Goal: Task Accomplishment & Management: Manage account settings

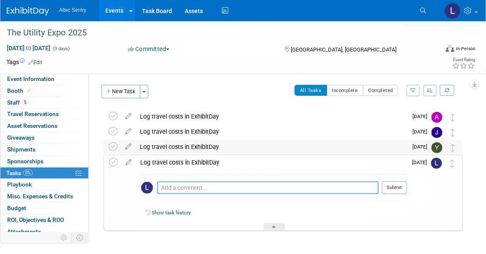
click at [437, 147] on img at bounding box center [436, 147] width 11 height 11
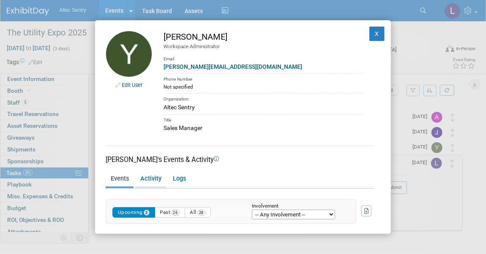
click at [157, 176] on link "Activity" at bounding box center [150, 179] width 31 height 15
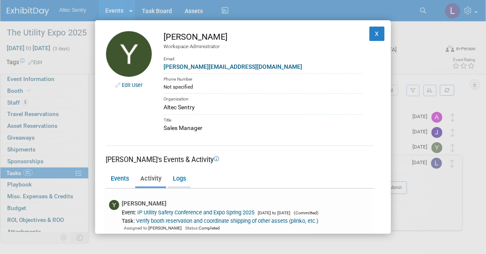
click at [179, 179] on link "Logs" at bounding box center [179, 179] width 23 height 15
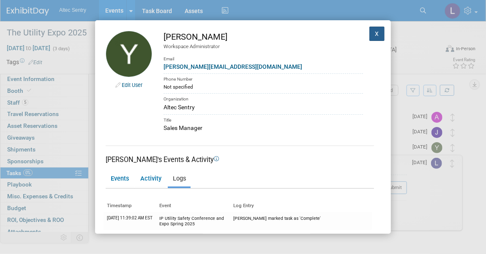
click at [374, 32] on button "X" at bounding box center [376, 34] width 15 height 14
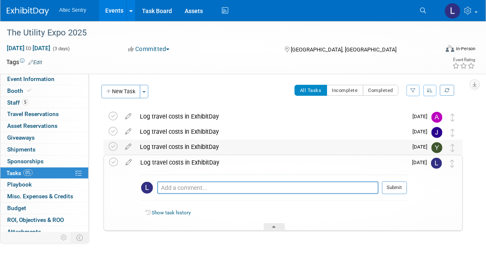
click at [438, 154] on table "Log travel costs in ExhibitDay Pro tip: Press Ctrl-Enter to submit comment. Sub…" at bounding box center [283, 148] width 349 height 16
click at [437, 161] on img at bounding box center [436, 163] width 11 height 11
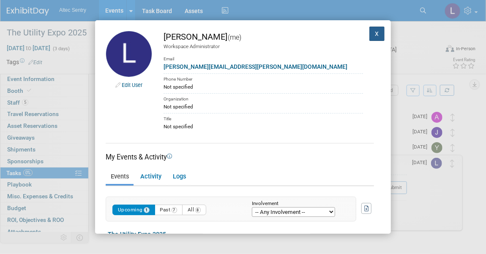
click at [372, 34] on button "X" at bounding box center [376, 34] width 15 height 14
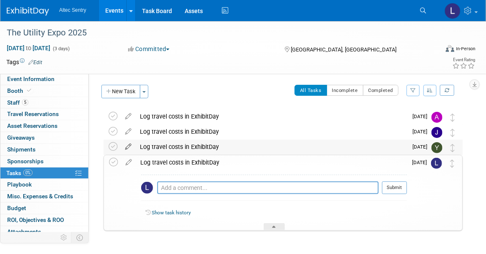
click at [128, 146] on icon at bounding box center [128, 145] width 15 height 11
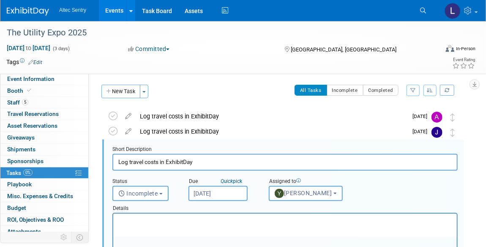
click at [33, 169] on link "0% Tasks 0%" at bounding box center [44, 173] width 88 height 11
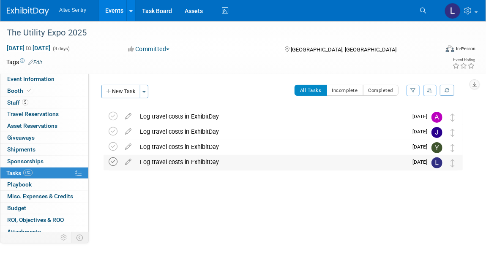
click at [111, 162] on icon at bounding box center [113, 161] width 9 height 9
click at [128, 162] on icon at bounding box center [128, 160] width 15 height 11
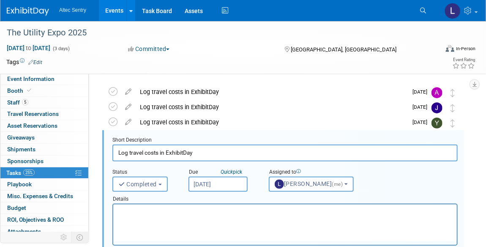
scroll to position [31, 0]
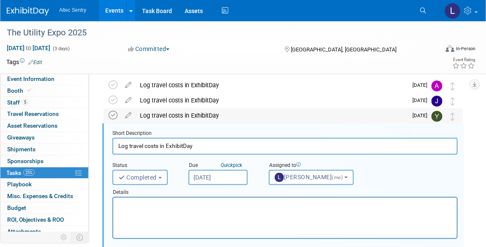
click at [114, 117] on icon at bounding box center [113, 115] width 9 height 9
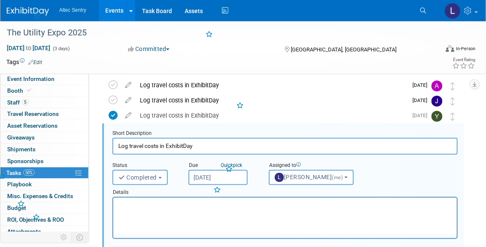
click at [114, 117] on icon at bounding box center [113, 115] width 9 height 9
click at [161, 177] on b "button" at bounding box center [159, 178] width 3 height 2
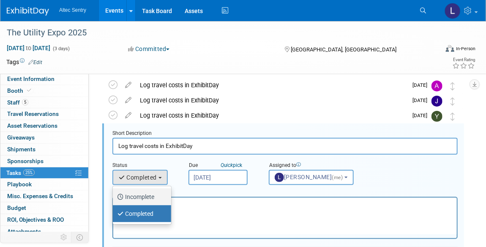
click at [157, 194] on label "Incomplete" at bounding box center [140, 197] width 46 height 14
click at [114, 194] on input "Incomplete" at bounding box center [111, 195] width 5 height 5
select select "1"
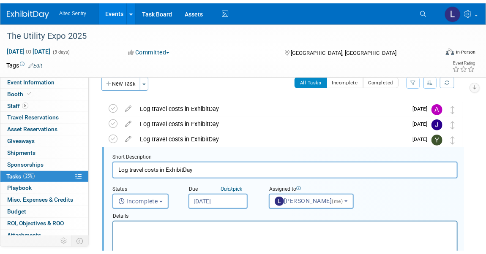
scroll to position [0, 0]
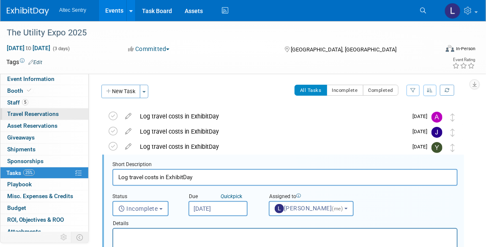
click at [52, 115] on span "Travel Reservations 0" at bounding box center [33, 114] width 52 height 7
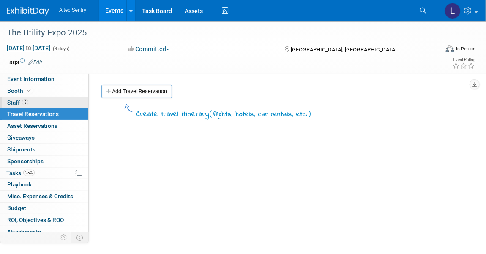
click at [41, 103] on link "5 Staff 5" at bounding box center [44, 102] width 88 height 11
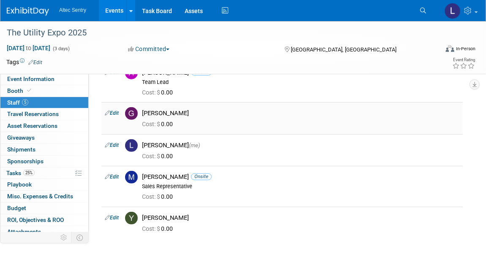
scroll to position [42, 0]
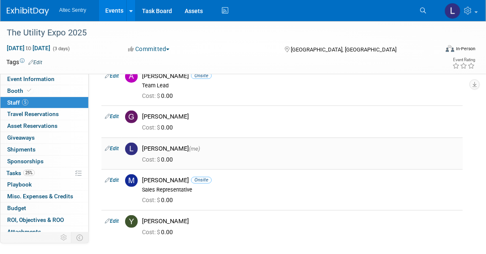
click at [117, 146] on link "Edit" at bounding box center [112, 149] width 14 height 6
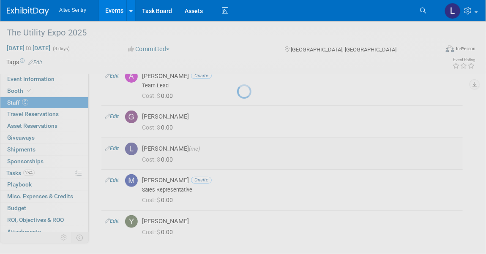
select select "0c83430d-1af0-46a9-96b1-8e83e1cf79af"
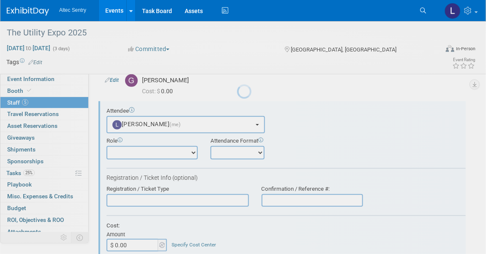
scroll to position [0, 0]
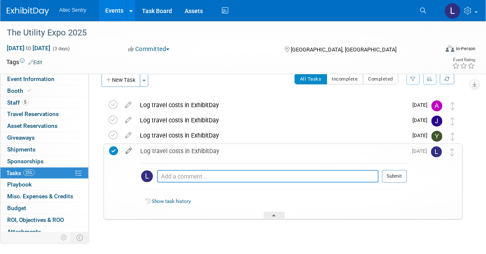
click at [132, 151] on icon at bounding box center [128, 149] width 15 height 11
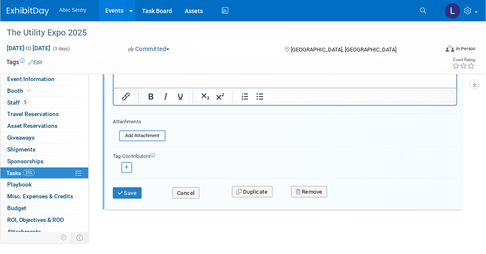
scroll to position [171, 0]
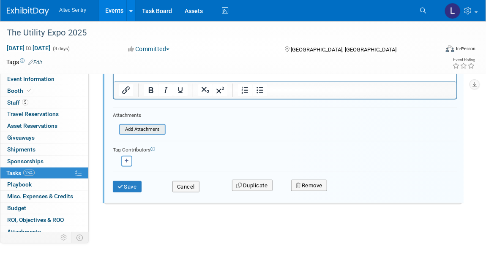
click at [141, 130] on input "file" at bounding box center [122, 129] width 86 height 9
